Goal: Find specific page/section

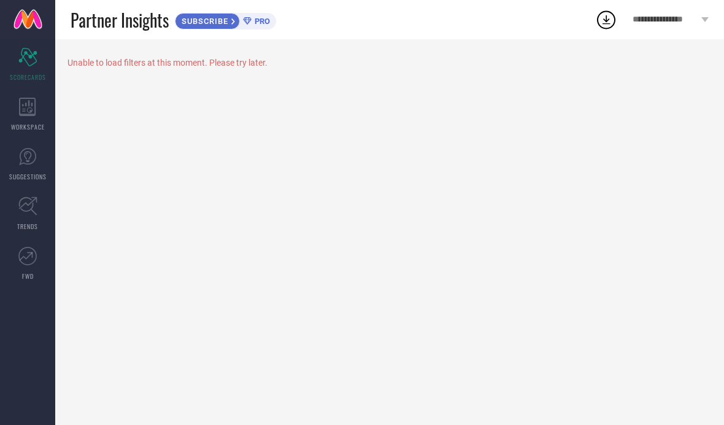
click at [28, 117] on div "WORKSPACE" at bounding box center [27, 114] width 55 height 49
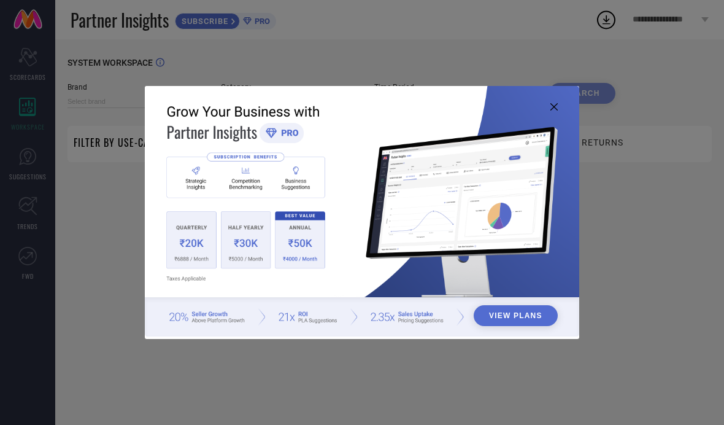
type input "1 STOP FASHION"
type input "All"
click at [553, 104] on img at bounding box center [362, 211] width 435 height 250
click at [554, 102] on img at bounding box center [362, 211] width 435 height 250
click at [563, 103] on img at bounding box center [362, 211] width 435 height 250
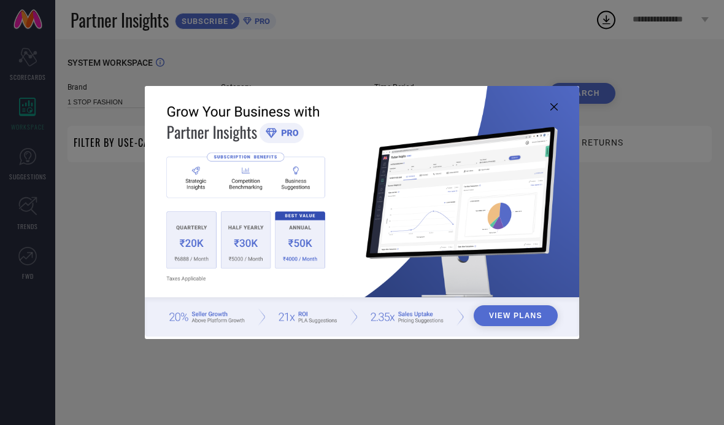
click at [562, 112] on img at bounding box center [362, 211] width 435 height 250
click at [554, 109] on icon at bounding box center [554, 106] width 7 height 7
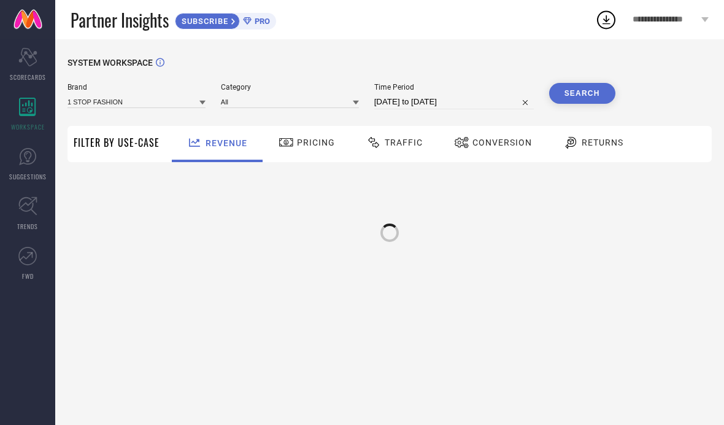
click at [549, 107] on div "Search" at bounding box center [582, 96] width 66 height 26
click at [198, 22] on span "SUBSCRIBE" at bounding box center [204, 21] width 56 height 9
click at [122, 138] on span "Filter By Use-Case" at bounding box center [117, 142] width 86 height 15
click at [114, 154] on div "Filter By Use-Case" at bounding box center [117, 144] width 86 height 36
click at [115, 134] on div "Filter By Use-Case" at bounding box center [117, 144] width 86 height 36
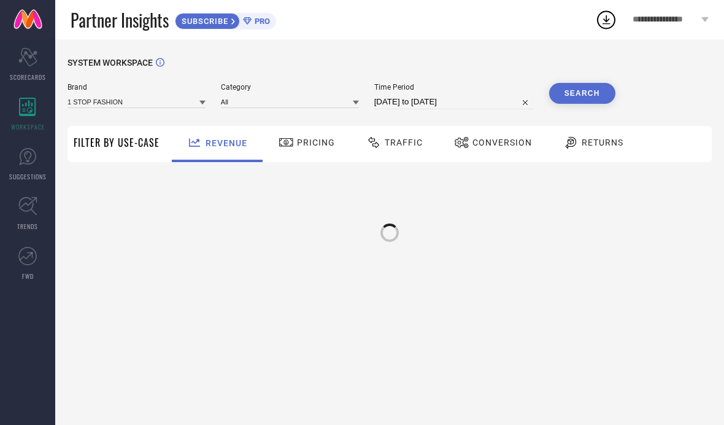
click at [284, 127] on div "Pricing" at bounding box center [306, 144] width 87 height 36
click at [314, 130] on div "Pricing" at bounding box center [306, 144] width 87 height 36
click at [303, 152] on div "Pricing" at bounding box center [307, 142] width 63 height 21
click at [306, 139] on span "Pricing" at bounding box center [316, 143] width 38 height 10
click at [389, 146] on span "Traffic" at bounding box center [404, 143] width 38 height 10
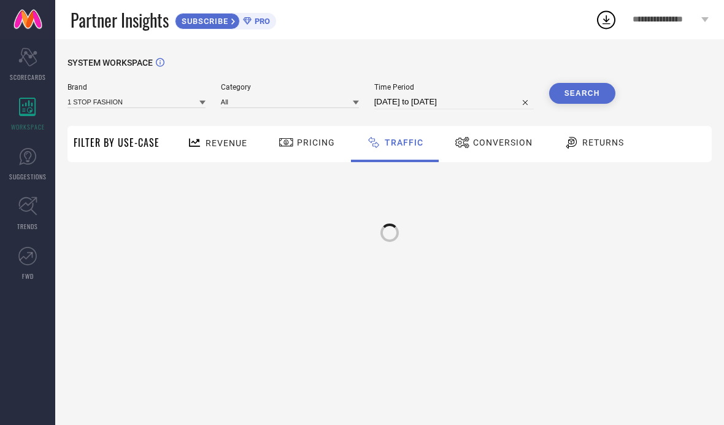
click at [391, 139] on span "Traffic" at bounding box center [404, 143] width 39 height 10
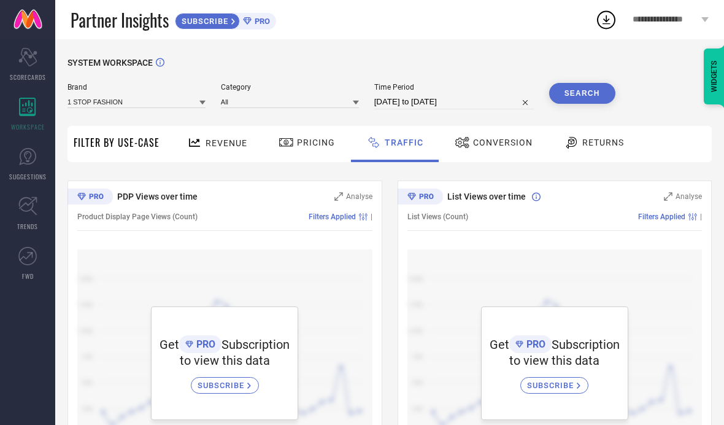
click at [295, 154] on div "Pricing" at bounding box center [306, 144] width 87 height 36
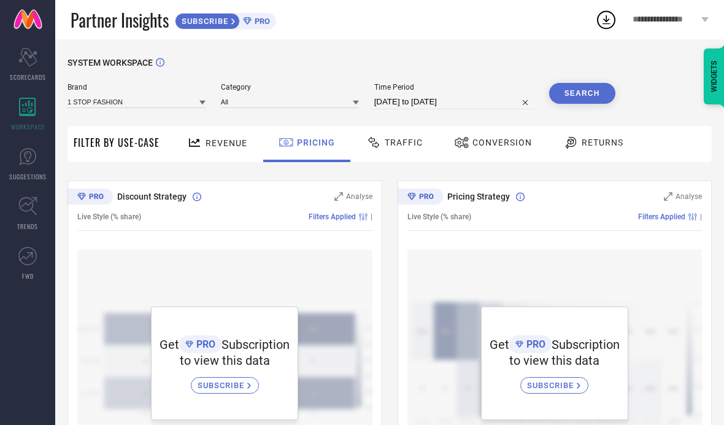
click at [356, 209] on div "Live Style (% share) Filters Applied |" at bounding box center [224, 217] width 295 height 28
click at [29, 168] on link "SUGGESTIONS" at bounding box center [27, 163] width 55 height 49
